Goal: Find specific page/section: Find specific page/section

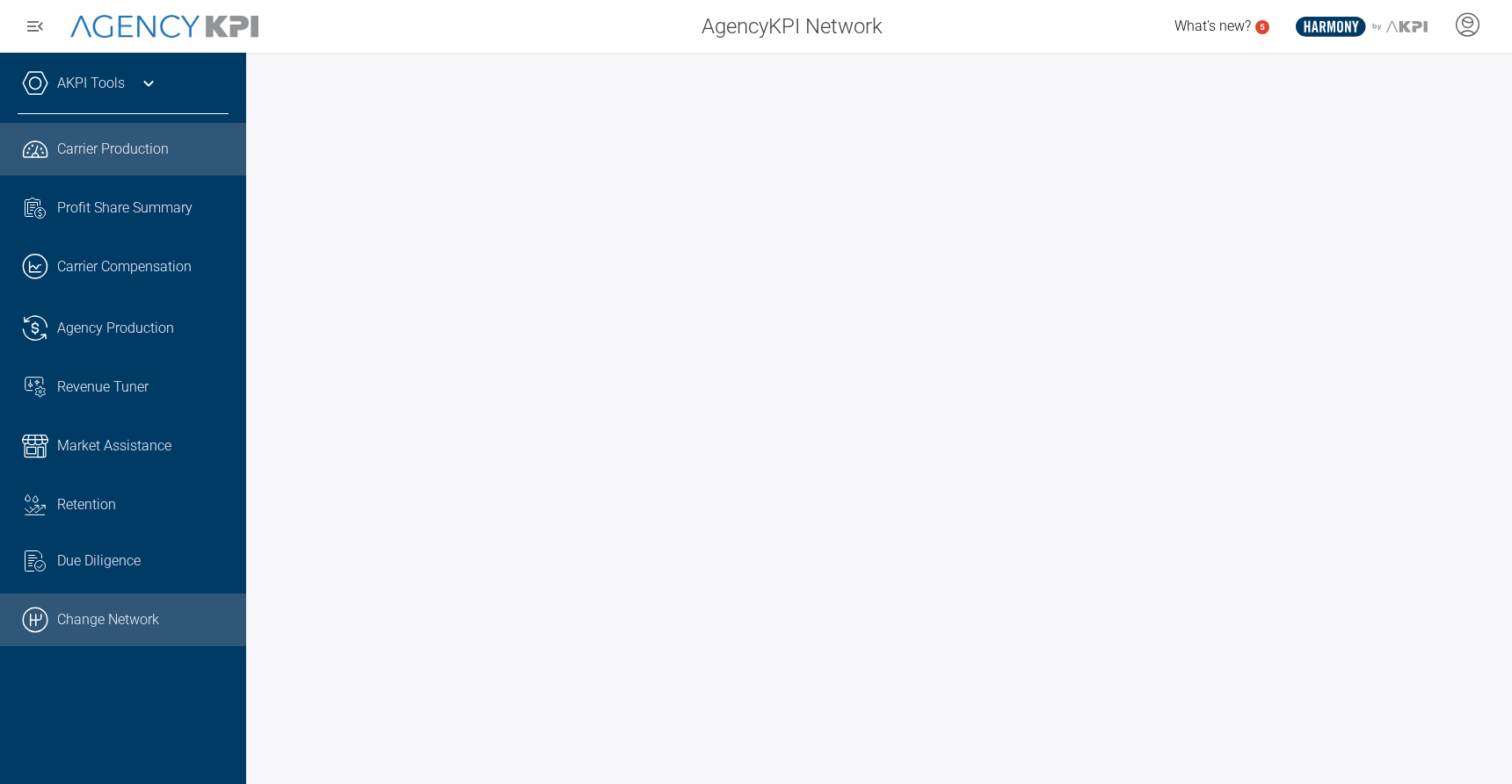
click at [115, 611] on link ".cls-1{fill:none;stroke:#000;stroke-linecap:round;stroke-linejoin:round;stroke-…" at bounding box center [123, 620] width 247 height 53
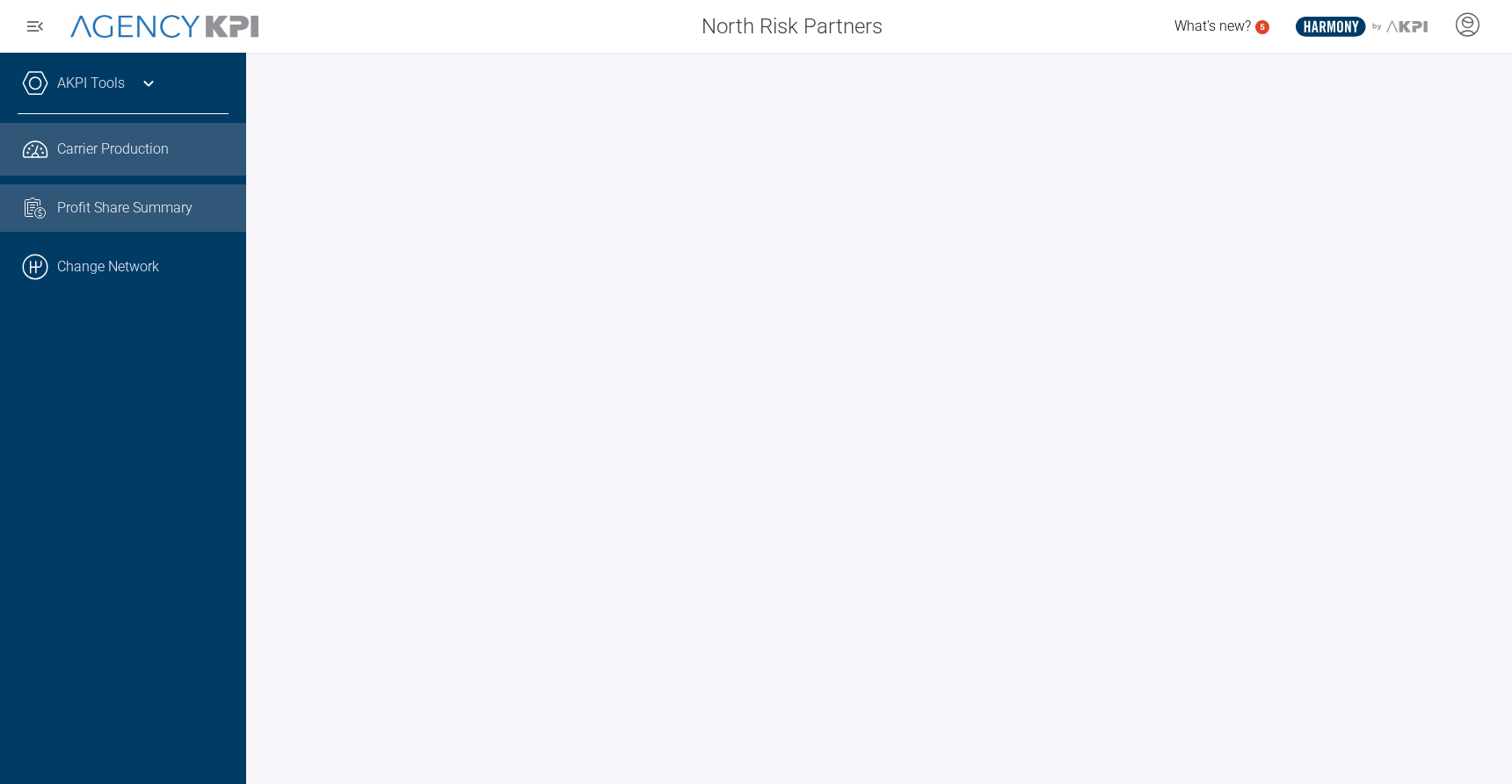
click at [106, 198] on span "Profit Share Summary" at bounding box center [124, 208] width 135 height 21
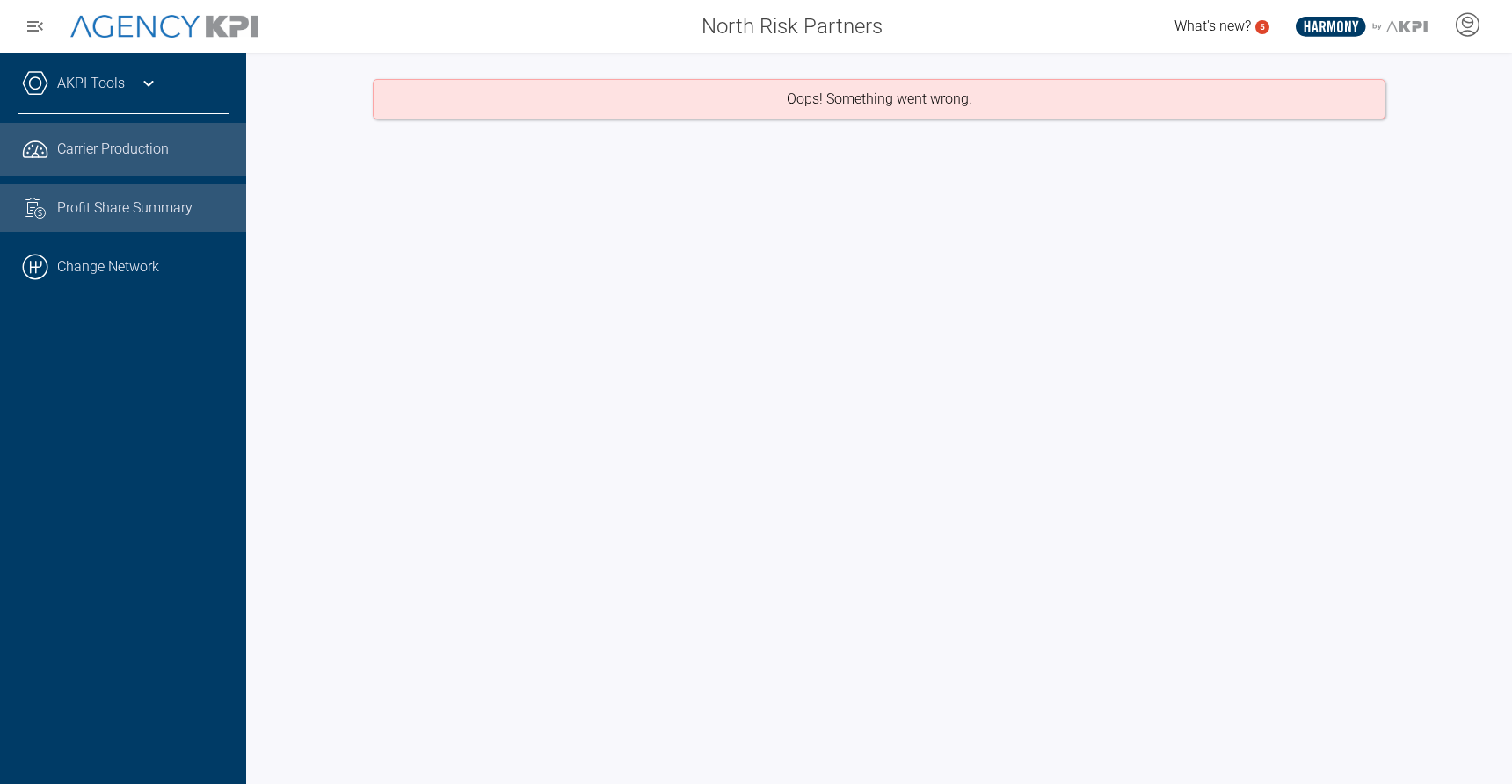
click at [134, 137] on link ".cls-1{fill:none;stroke:#221f20;stroke-linecap:round;stroke-linejoin:round;stro…" at bounding box center [123, 149] width 247 height 53
click at [789, 420] on div "Oops! Something went wrong." at bounding box center [879, 418] width 1265 height 731
